Goal: Task Accomplishment & Management: Use online tool/utility

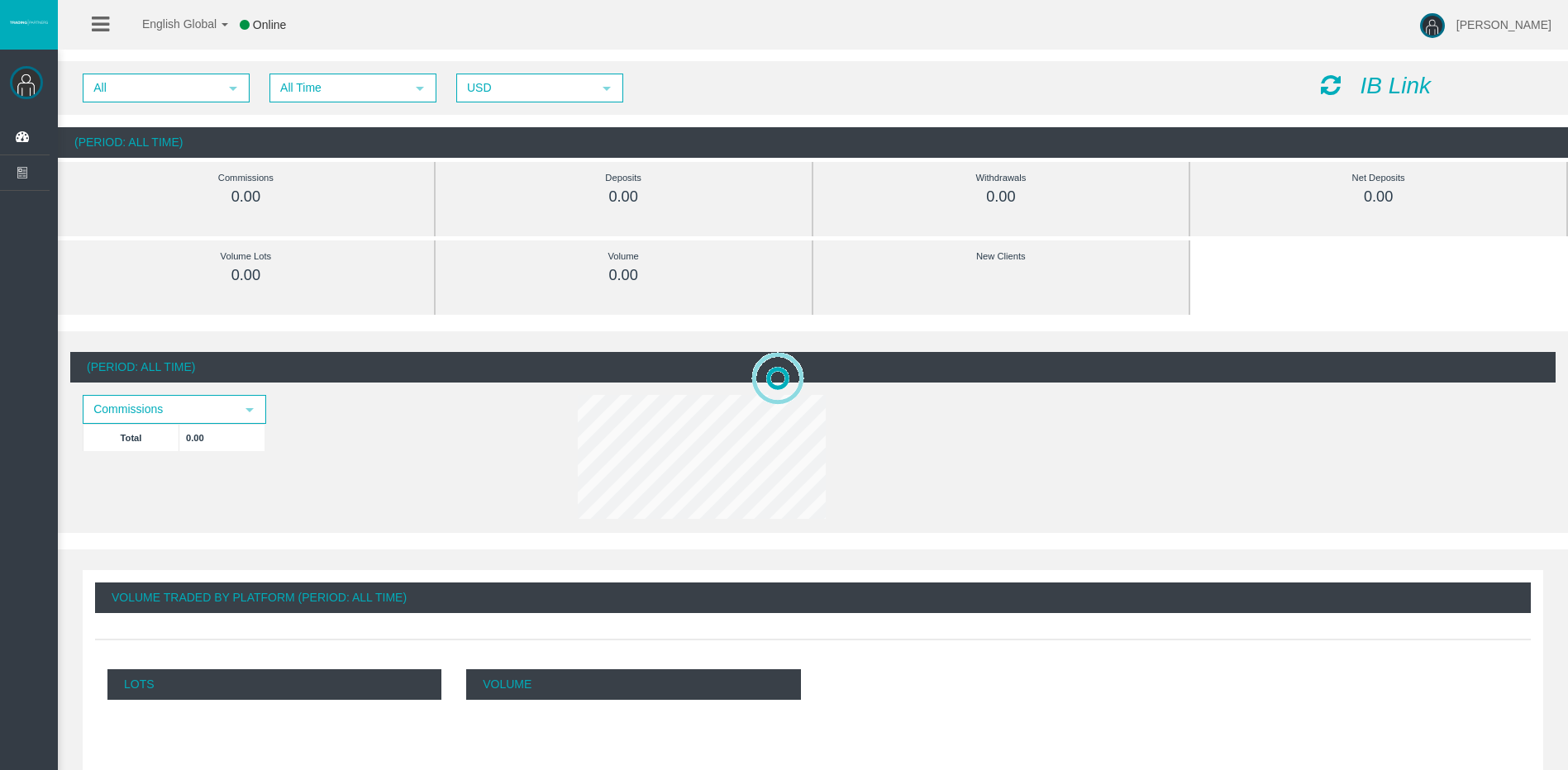
click at [1393, 92] on icon "IB Link" at bounding box center [1396, 85] width 71 height 26
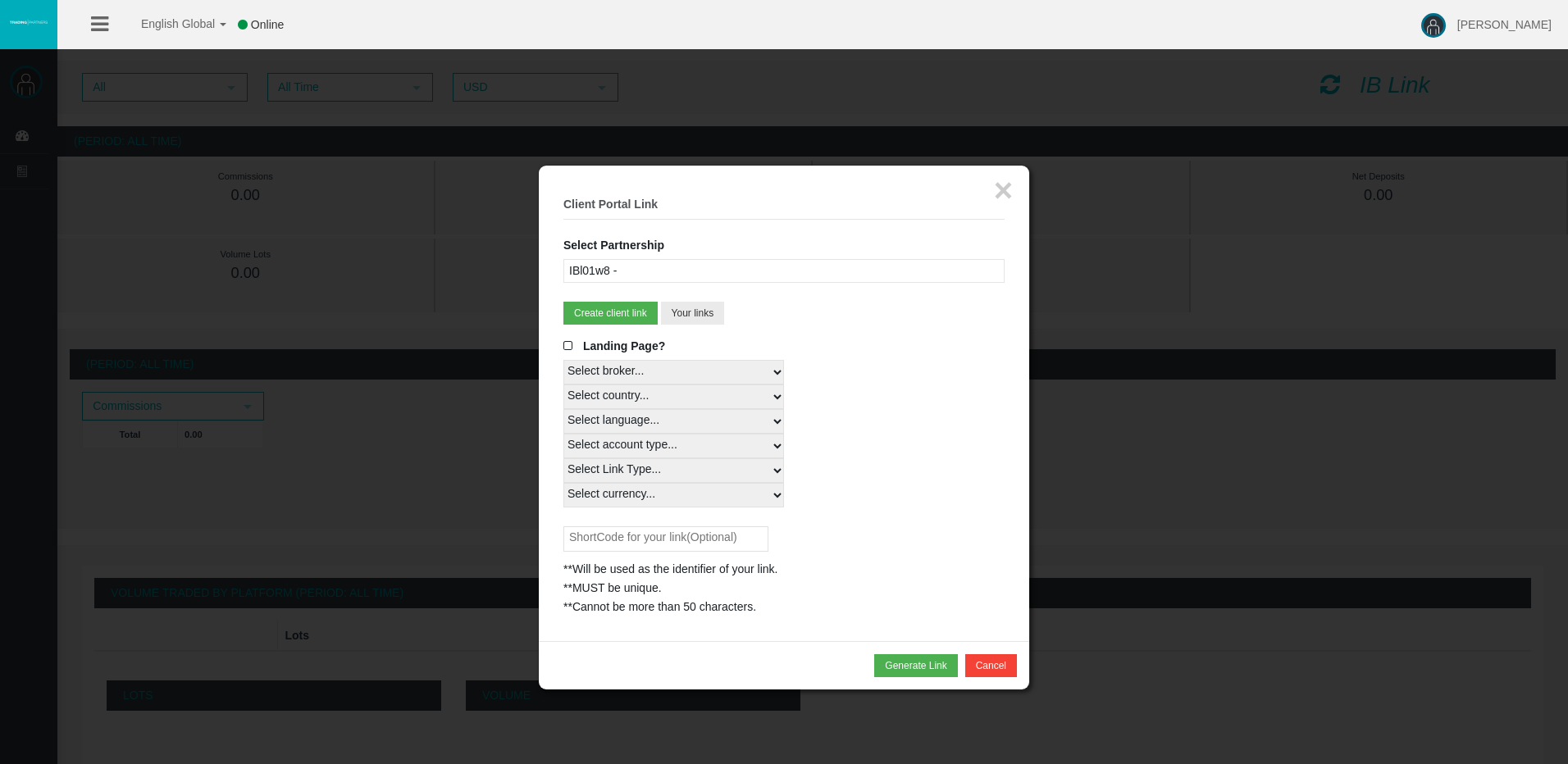
click at [760, 275] on div "IBl01w8 -" at bounding box center [784, 271] width 442 height 24
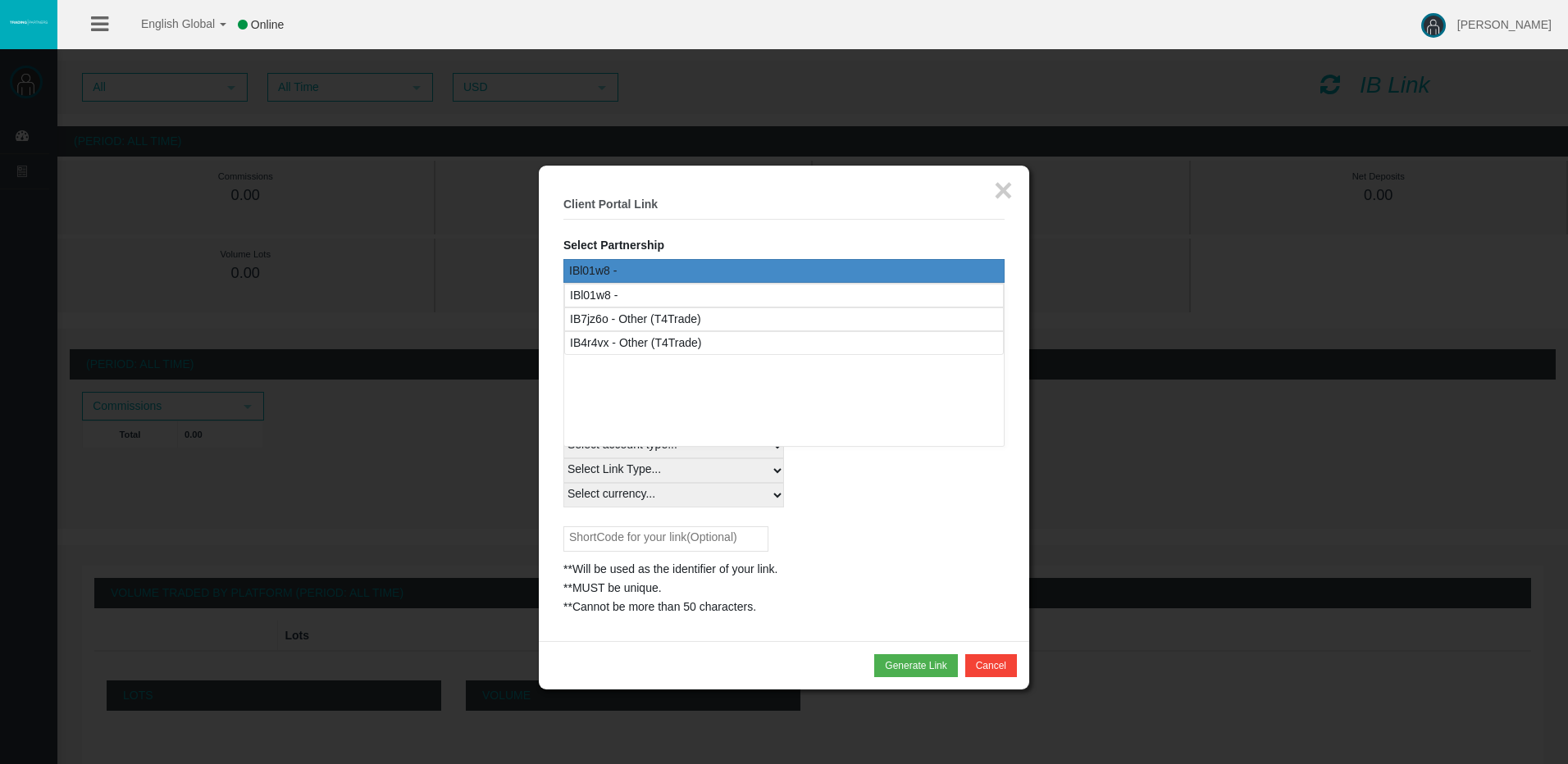
click at [845, 235] on fieldset "× Client Portal Link Select Partnership IBl01w8 - IB7jz6o - Other (T4Trade) IB4…" at bounding box center [784, 404] width 442 height 427
click at [912, 216] on legend "× Client Portal Link" at bounding box center [784, 204] width 442 height 29
click at [660, 294] on div "IBl01w8 -" at bounding box center [784, 295] width 440 height 24
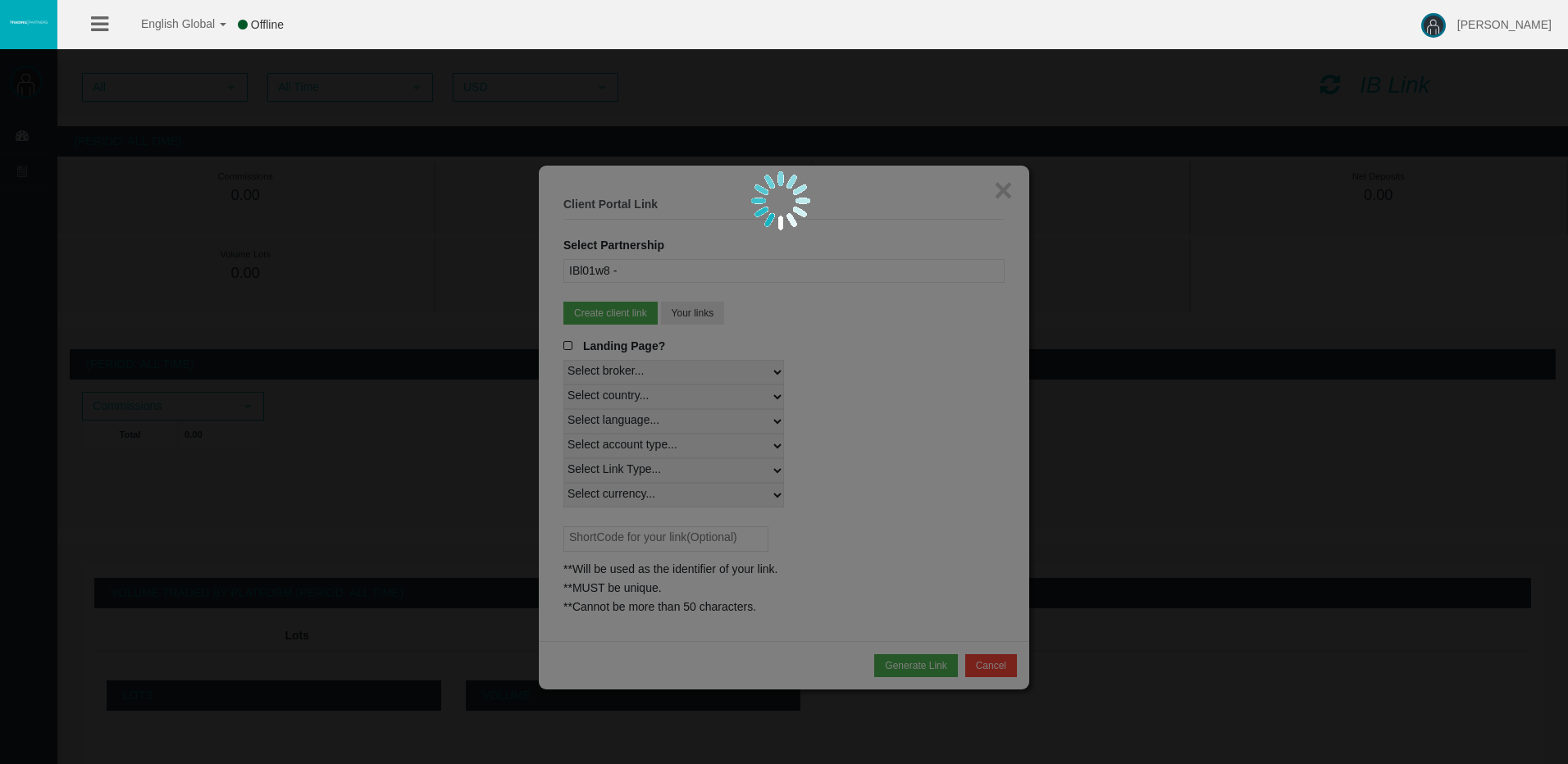
select select
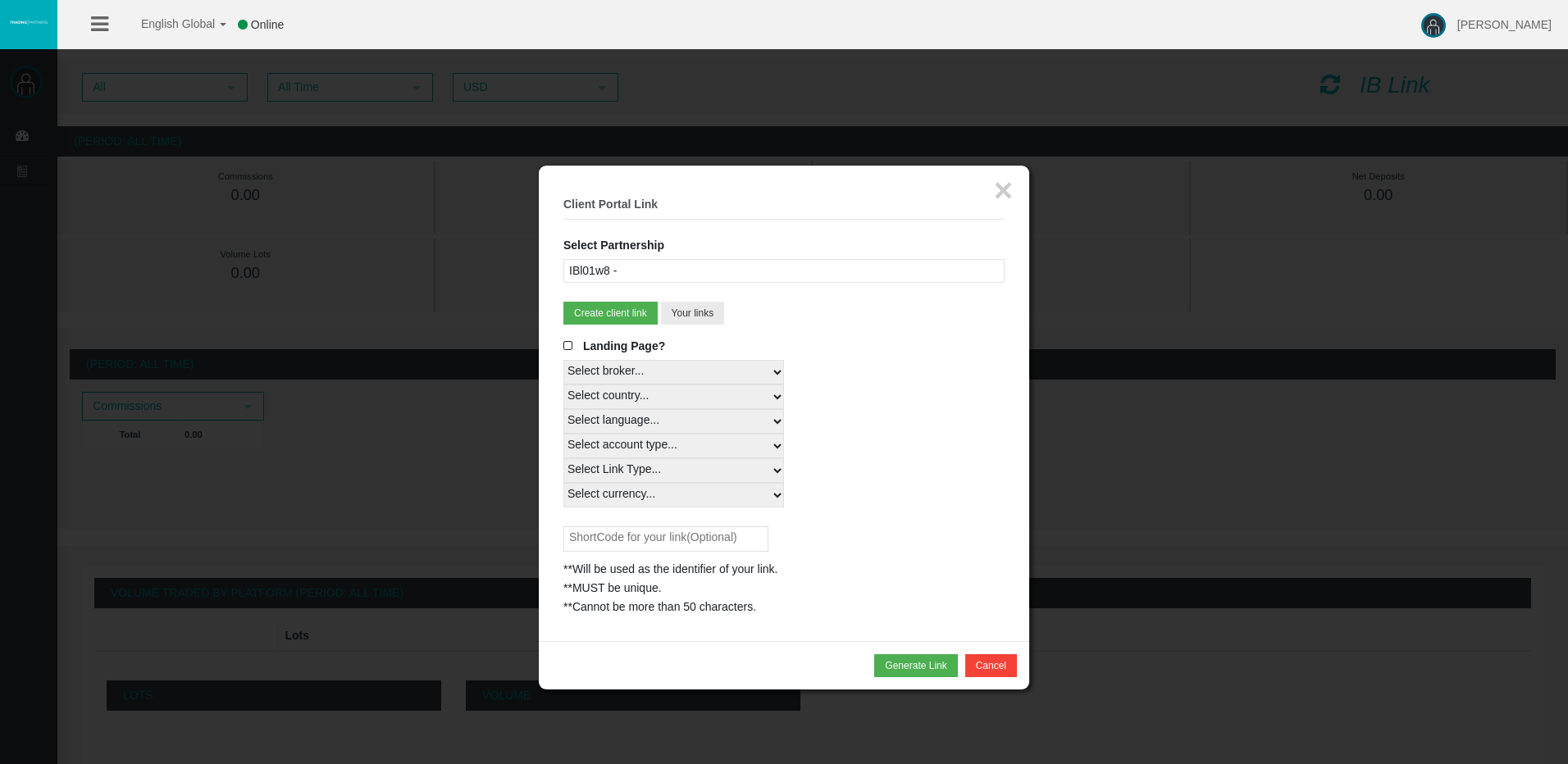
click at [895, 371] on div "Select broker... T4Trade" at bounding box center [784, 372] width 442 height 25
click at [919, 379] on div "Select broker... T4Trade" at bounding box center [784, 372] width 442 height 25
click at [693, 373] on select "Select broker... T4Trade" at bounding box center [673, 372] width 220 height 25
click at [714, 374] on select "Select broker... T4Trade" at bounding box center [673, 372] width 220 height 25
click at [879, 354] on div "Landing Page?" at bounding box center [784, 348] width 442 height 23
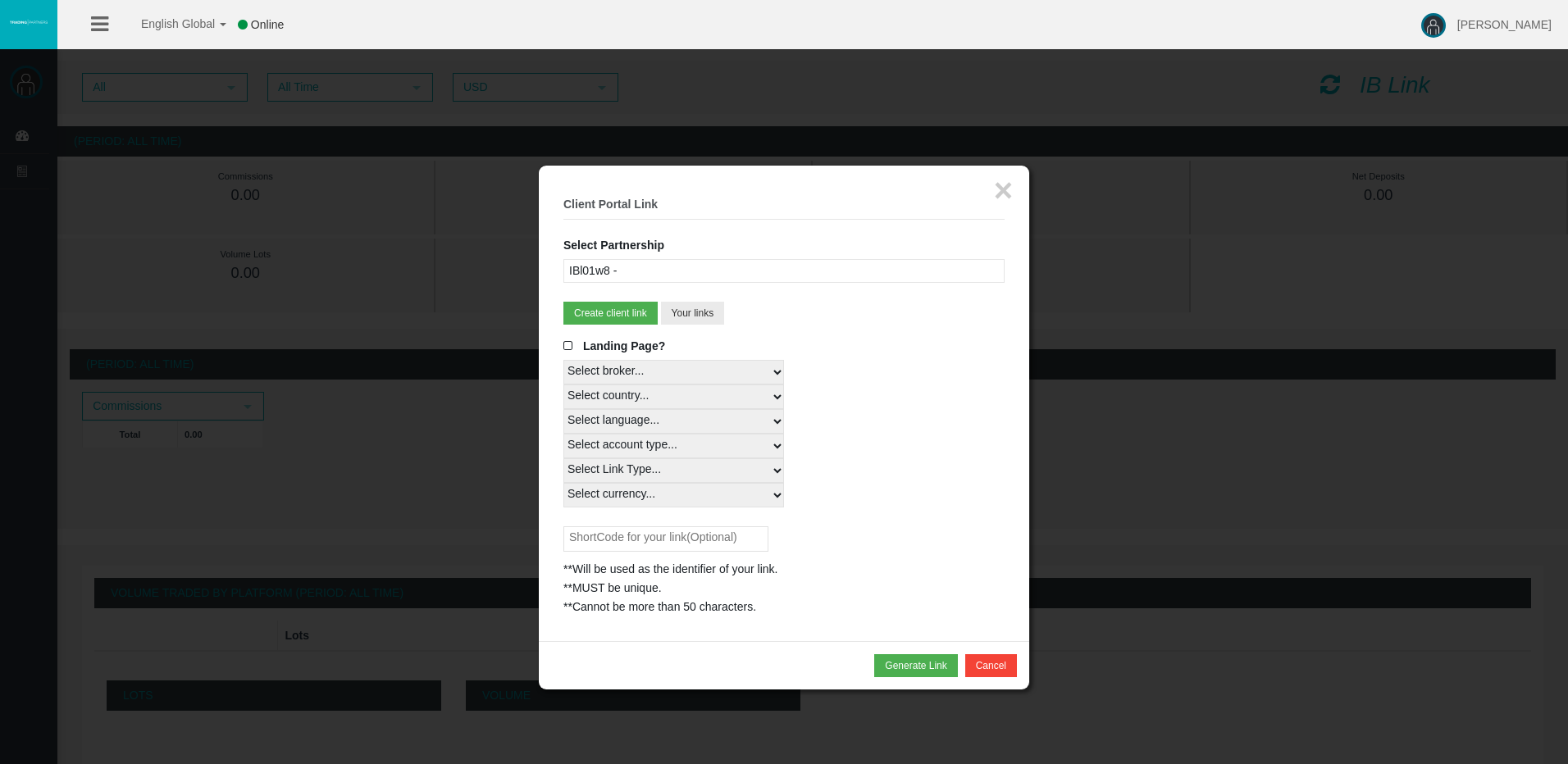
click at [809, 335] on fieldset "× Client Portal Link Select Partnership IBl01w8 - IB7jz6o - Other (T4Trade) IB4…" at bounding box center [784, 404] width 442 height 427
click at [769, 404] on select "Select country... Rest of the World" at bounding box center [673, 397] width 220 height 25
select select
click at [563, 384] on select "Select country... Rest of the World" at bounding box center [673, 397] width 220 height 25
click at [718, 427] on select "Select language... English Japanese Chinese Portuguese Spanish Czech German Fre…" at bounding box center [673, 421] width 220 height 25
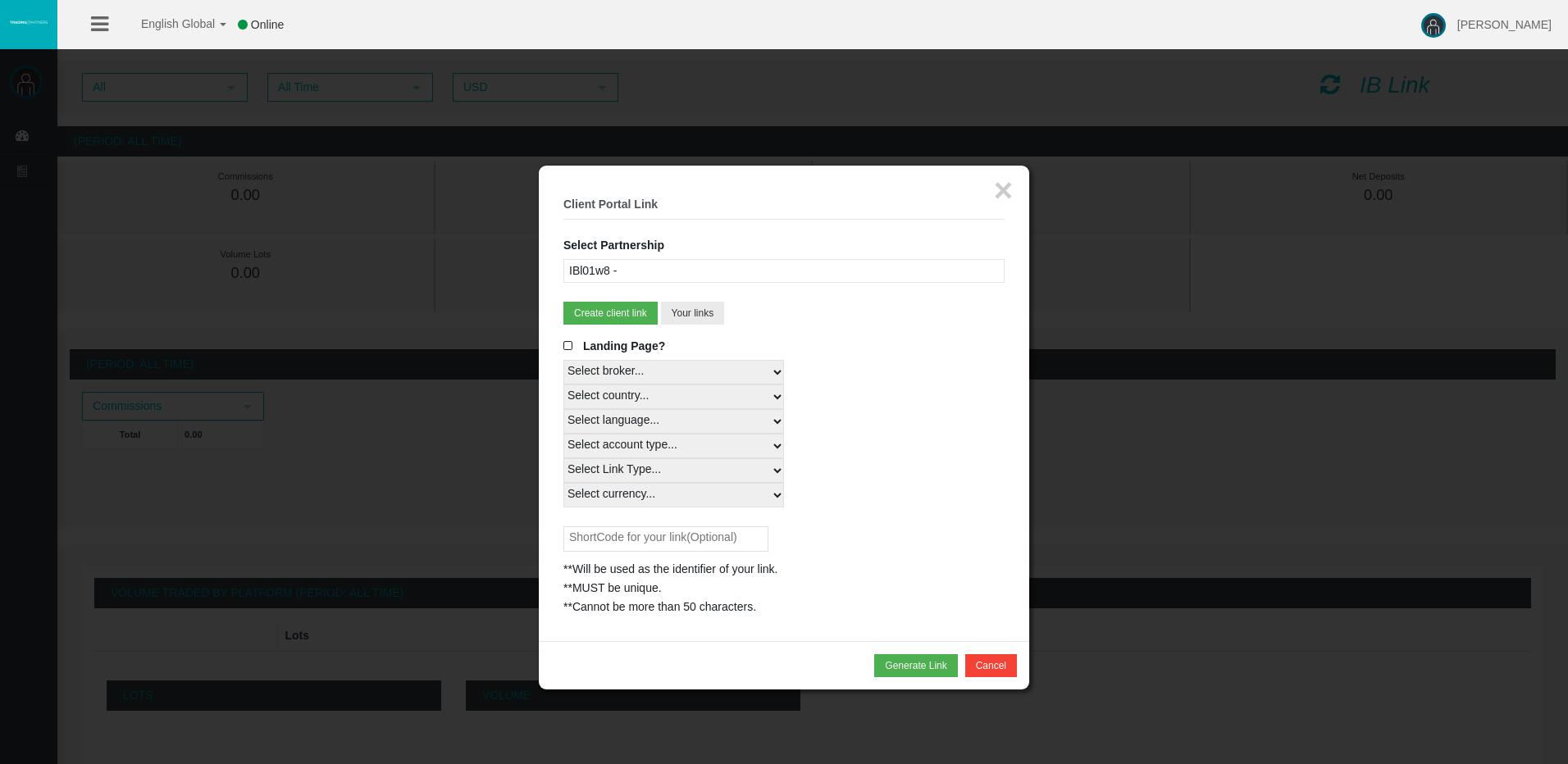
select select
click at [563, 409] on select "Select language... English Japanese Chinese Portuguese Spanish Czech German Fre…" at bounding box center [673, 421] width 220 height 25
click at [930, 342] on div "Landing Page?" at bounding box center [784, 348] width 442 height 23
click at [738, 443] on select "Select account type... All Platforms MT4 LiveFloatingSpreadAccount MT4 Cent MT4…" at bounding box center [673, 446] width 220 height 25
select select
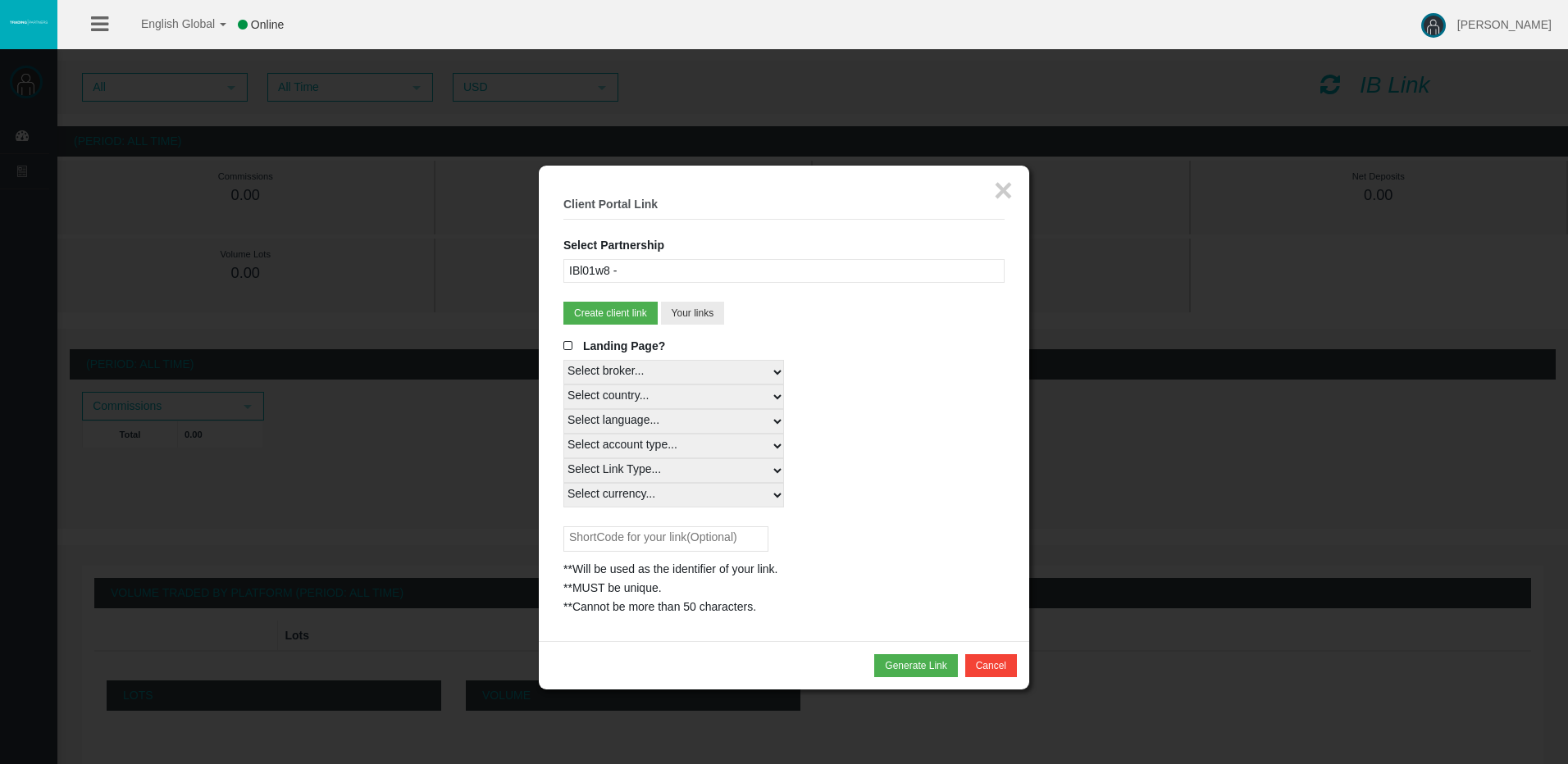
click at [563, 434] on select "Select account type... All Platforms MT4 LiveFloatingSpreadAccount MT4 Cent MT4…" at bounding box center [673, 446] width 220 height 25
click at [739, 463] on select "Select Link Type... Real" at bounding box center [673, 471] width 220 height 25
select select "Real"
click at [563, 458] on select "Select Link Type... Real" at bounding box center [673, 471] width 220 height 25
click at [762, 487] on select "Select currency... All Currencies" at bounding box center [673, 495] width 220 height 25
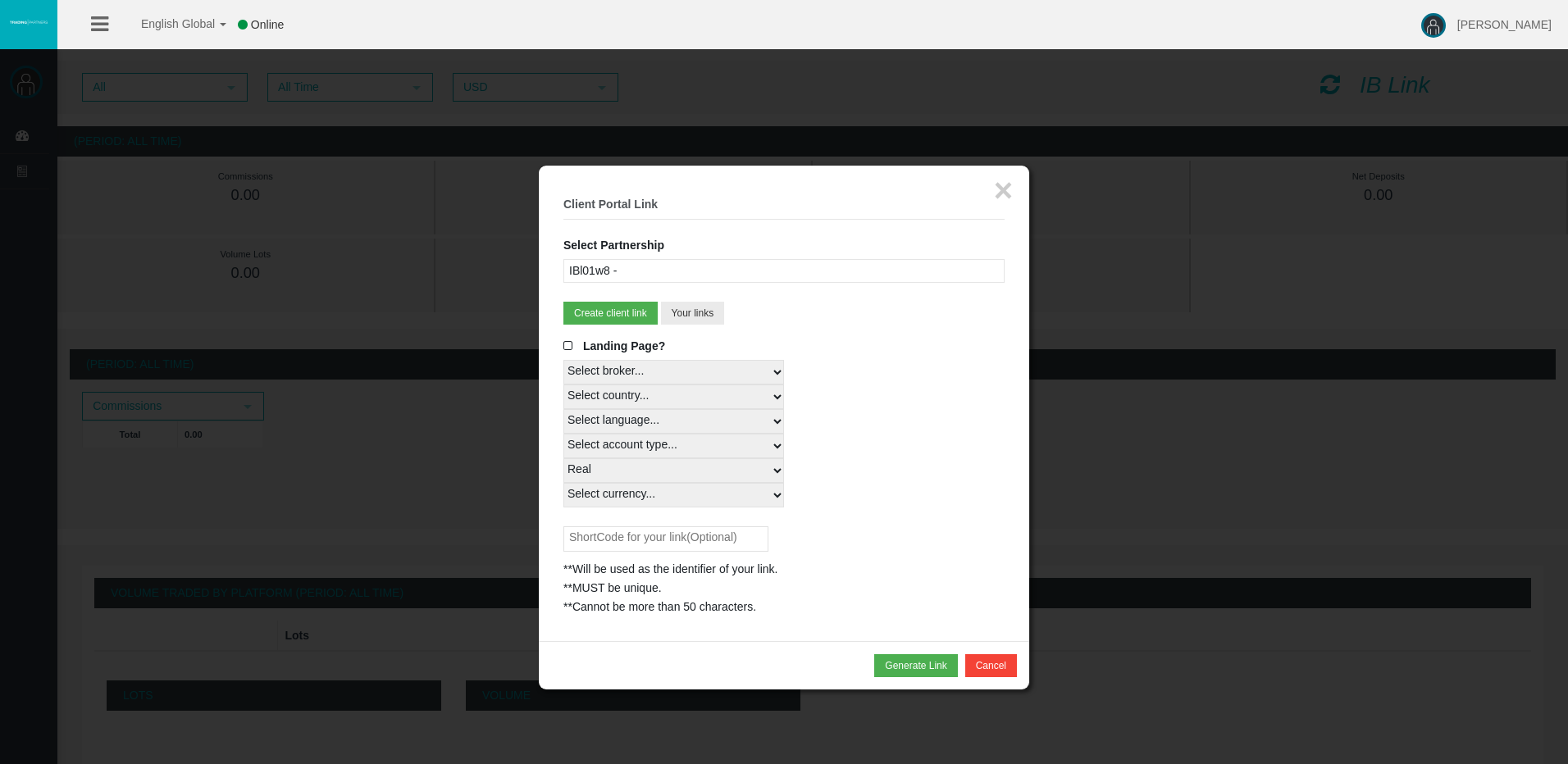
select select "All Currencies"
click at [563, 483] on select "Select currency... All Currencies" at bounding box center [673, 495] width 220 height 25
click at [879, 439] on div "Select account type... All Platforms MT4 LiveFloatingSpreadAccount MT4 Cent MT4…" at bounding box center [784, 446] width 442 height 25
click at [902, 500] on div "Select currency... All Currencies" at bounding box center [784, 495] width 442 height 25
click at [832, 464] on div "Select Link Type... Real" at bounding box center [784, 471] width 442 height 25
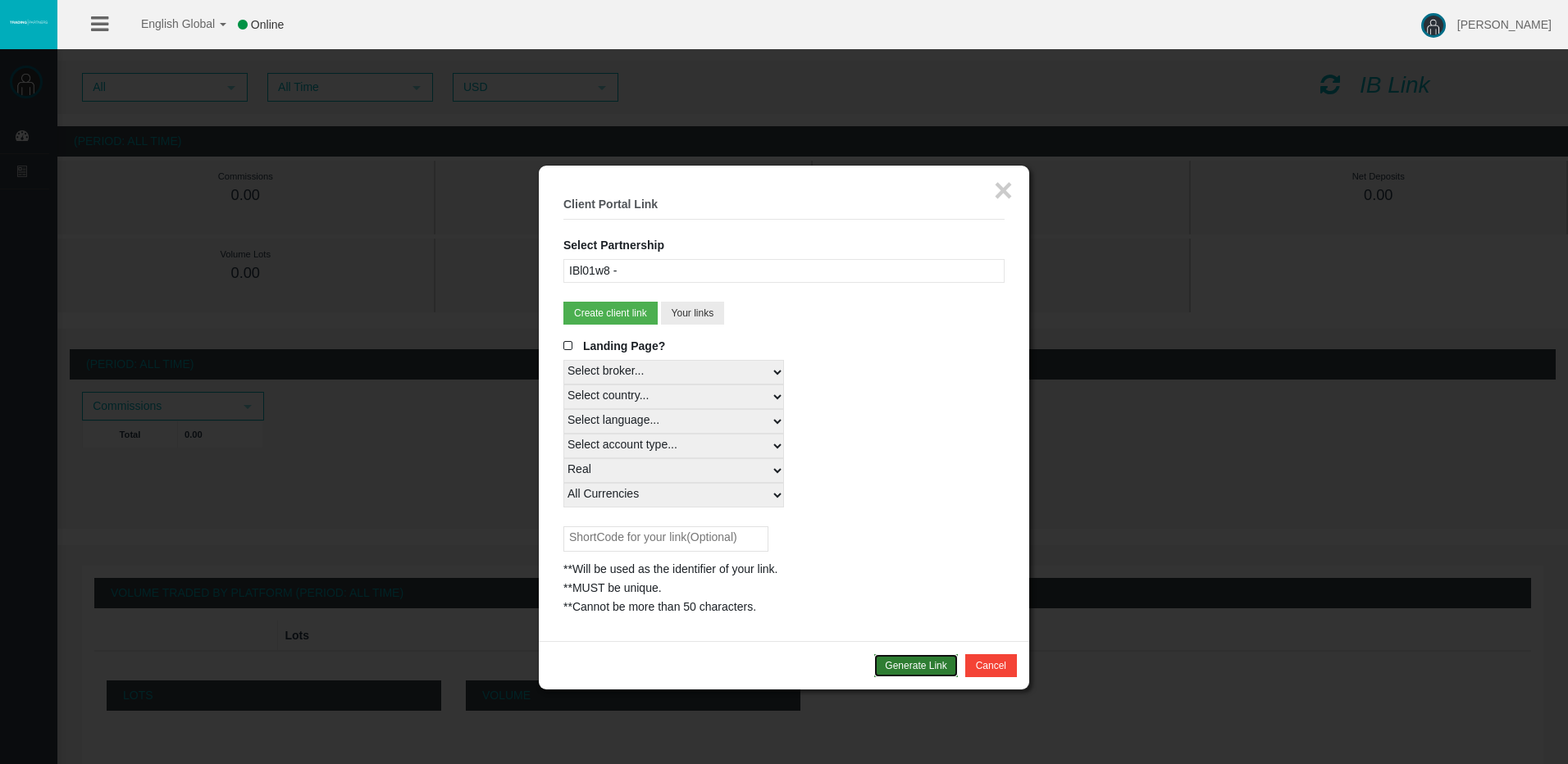
click at [924, 663] on button "Generate Link" at bounding box center [916, 666] width 83 height 23
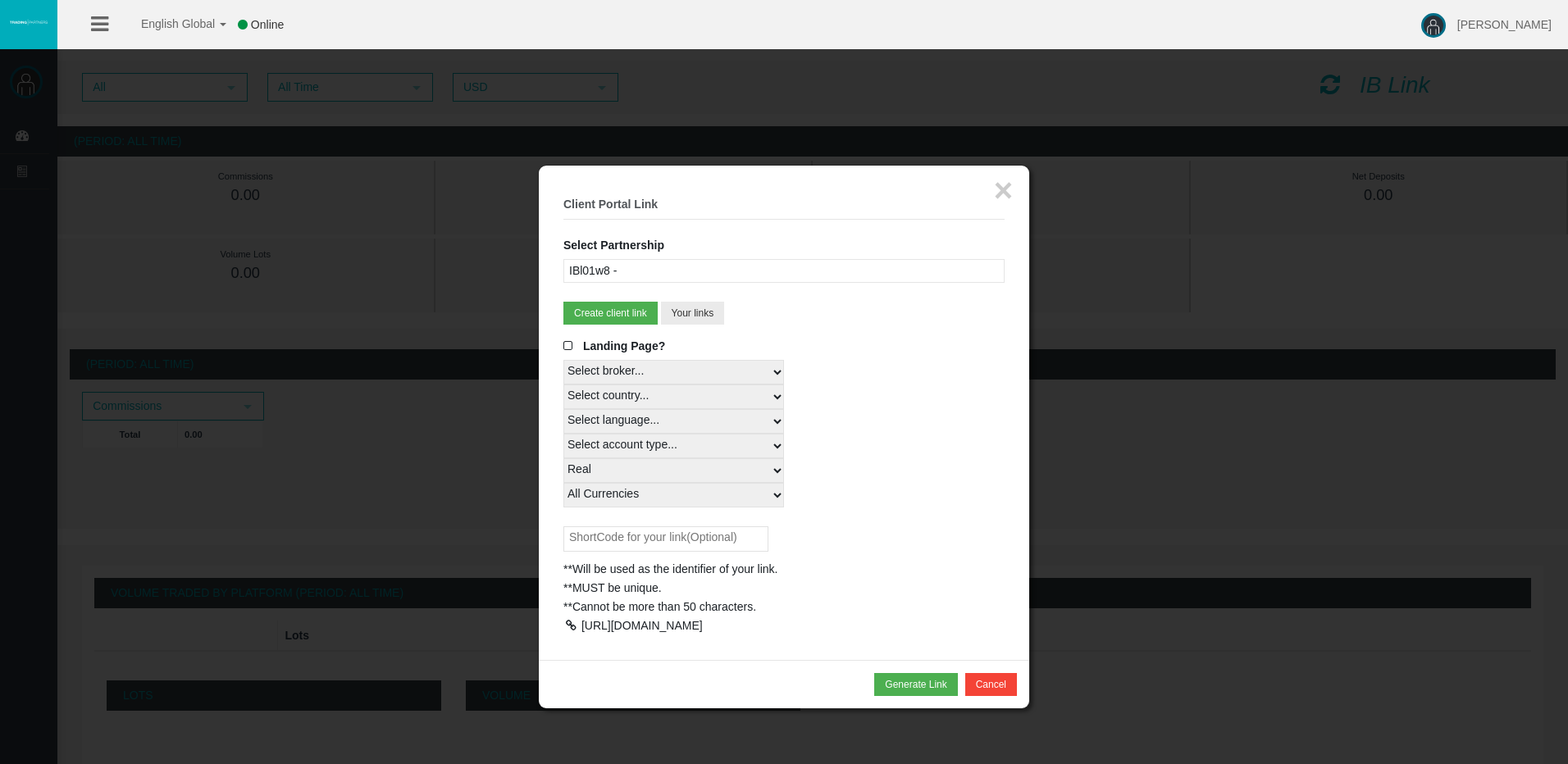
drag, startPoint x: 721, startPoint y: 658, endPoint x: 584, endPoint y: 623, distance: 141.4
click at [584, 623] on div "[URL][DOMAIN_NAME]" at bounding box center [784, 626] width 442 height 19
click at [837, 534] on div "**Will be used as the identifier of your link. **MUST be unique. **Cannot be mo…" at bounding box center [784, 571] width 442 height 90
